Goal: Information Seeking & Learning: Learn about a topic

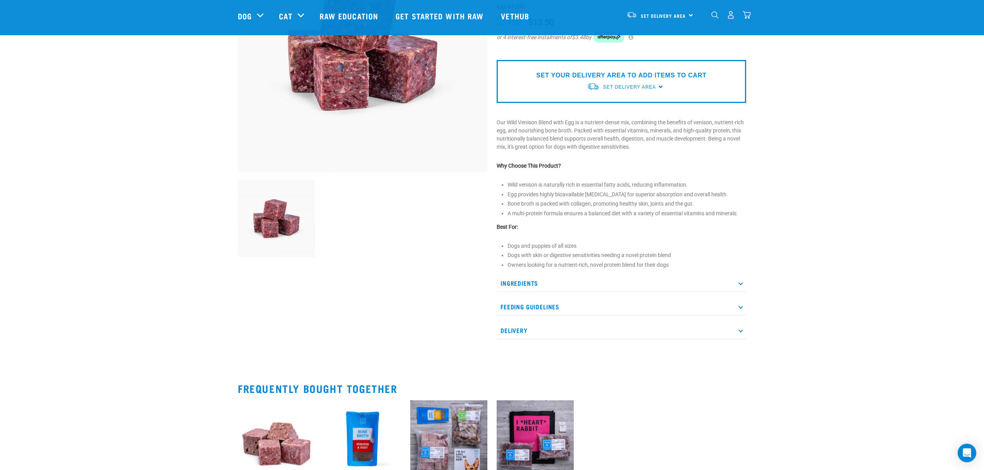
scroll to position [155, 0]
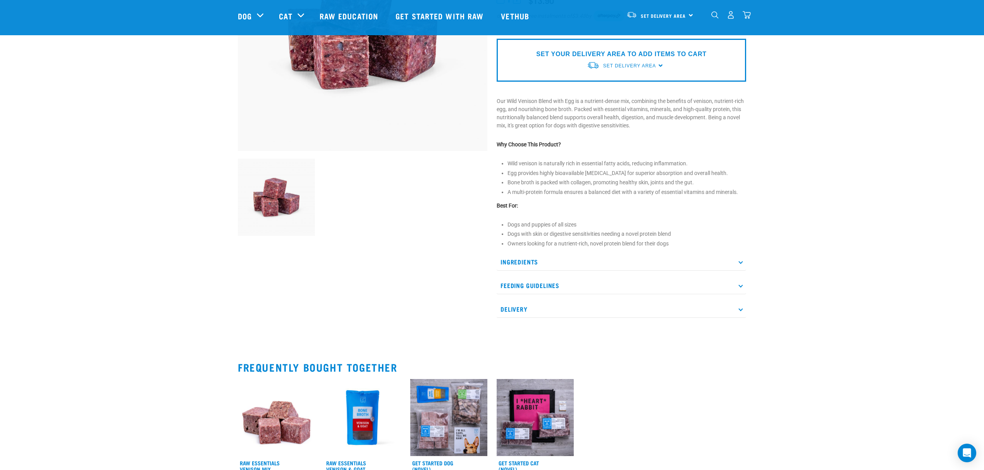
click at [741, 257] on p "Ingredients" at bounding box center [622, 261] width 250 height 17
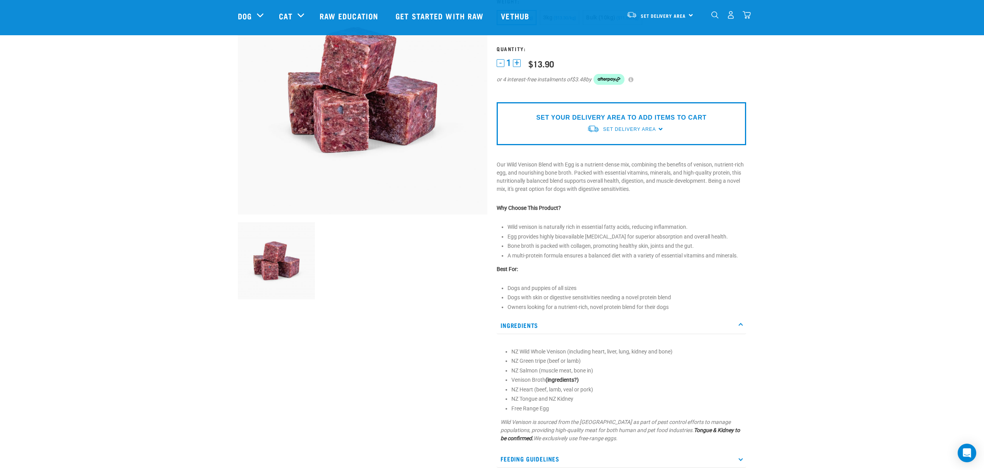
scroll to position [0, 0]
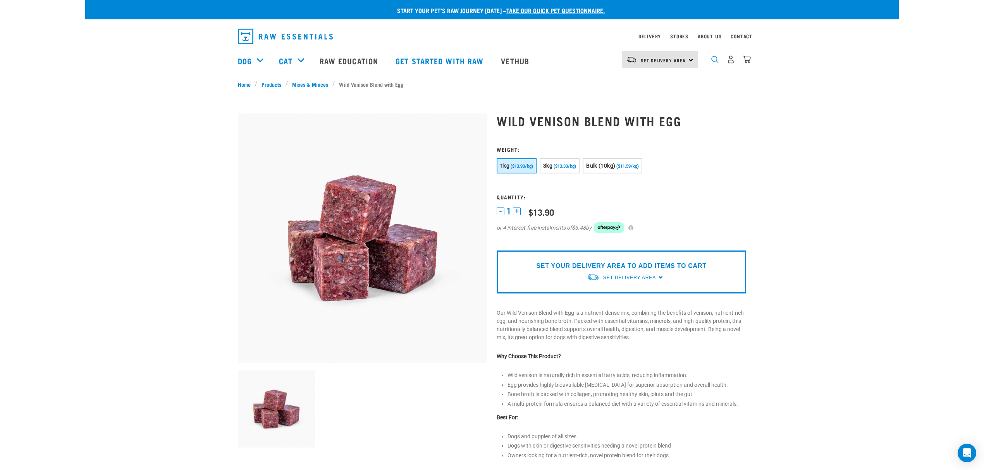
click at [713, 58] on img "dropdown navigation" at bounding box center [714, 59] width 7 height 7
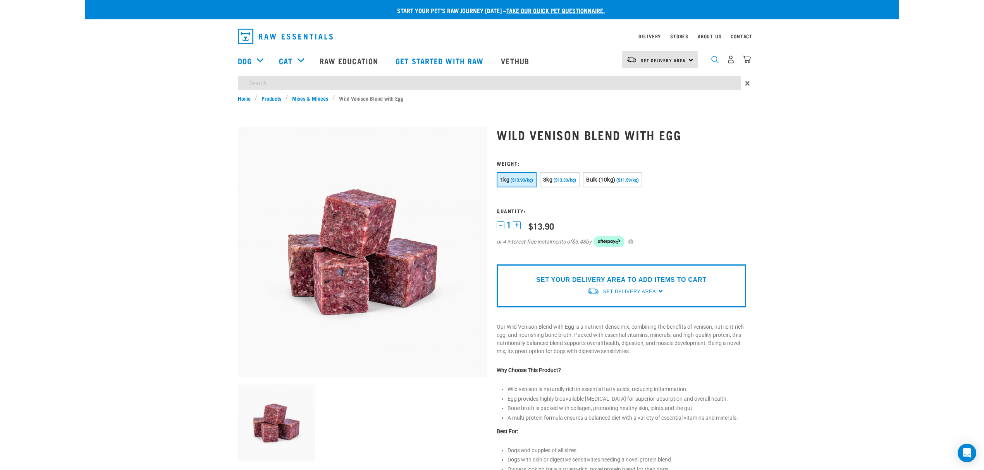
click at [715, 60] on img "dropdown navigation" at bounding box center [714, 59] width 7 height 7
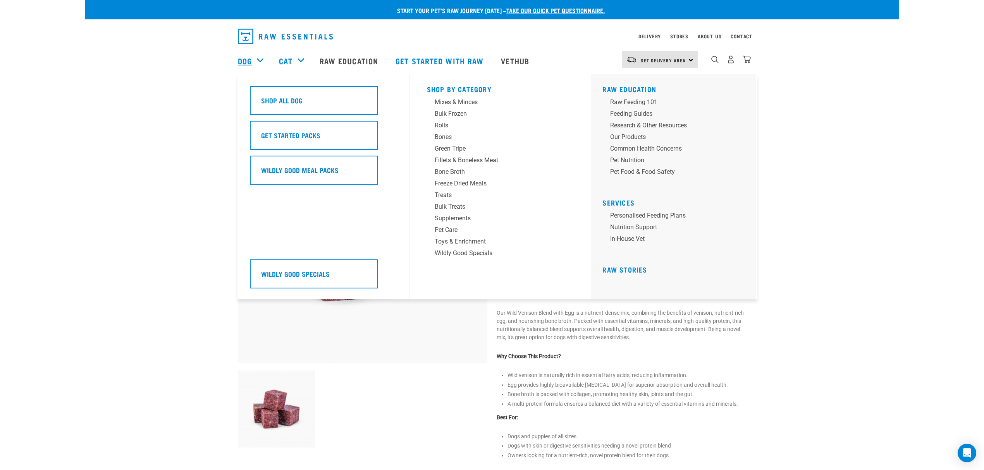
click at [246, 57] on link "Dog" at bounding box center [245, 61] width 14 height 12
click at [259, 56] on div "Dog" at bounding box center [254, 60] width 33 height 31
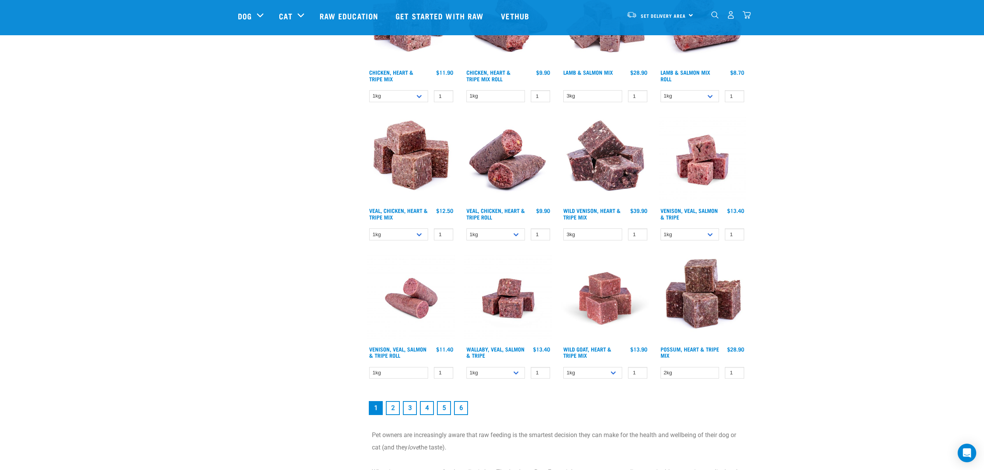
scroll to position [930, 0]
